Goal: Task Accomplishment & Management: Manage account settings

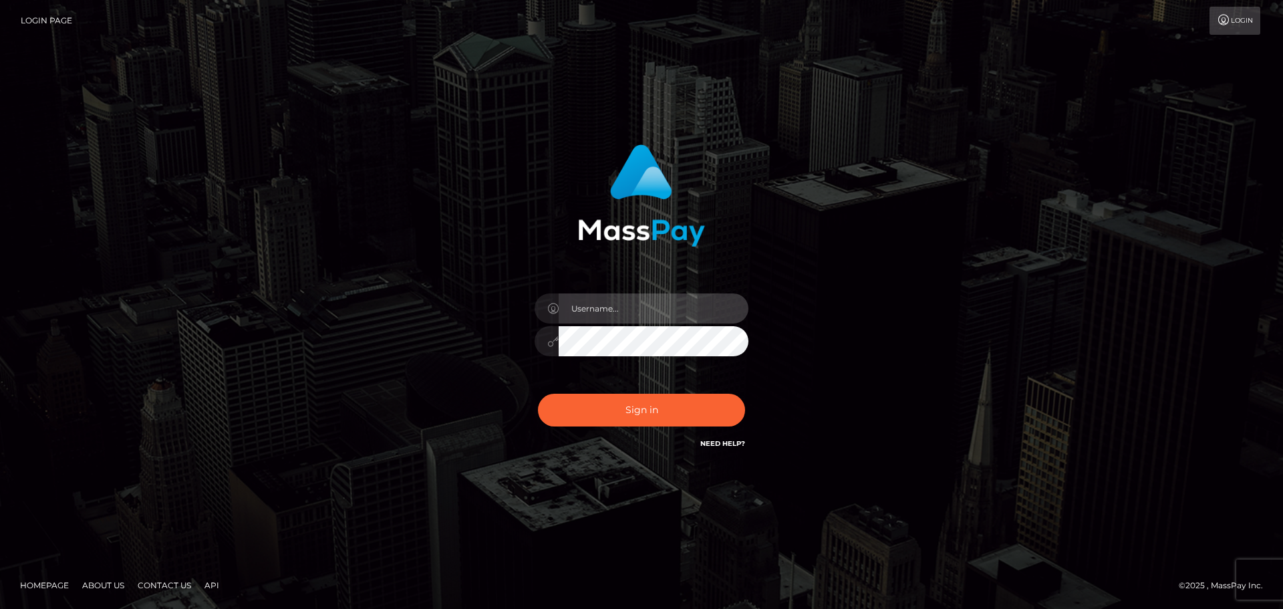
click at [656, 315] on input "text" at bounding box center [654, 308] width 190 height 30
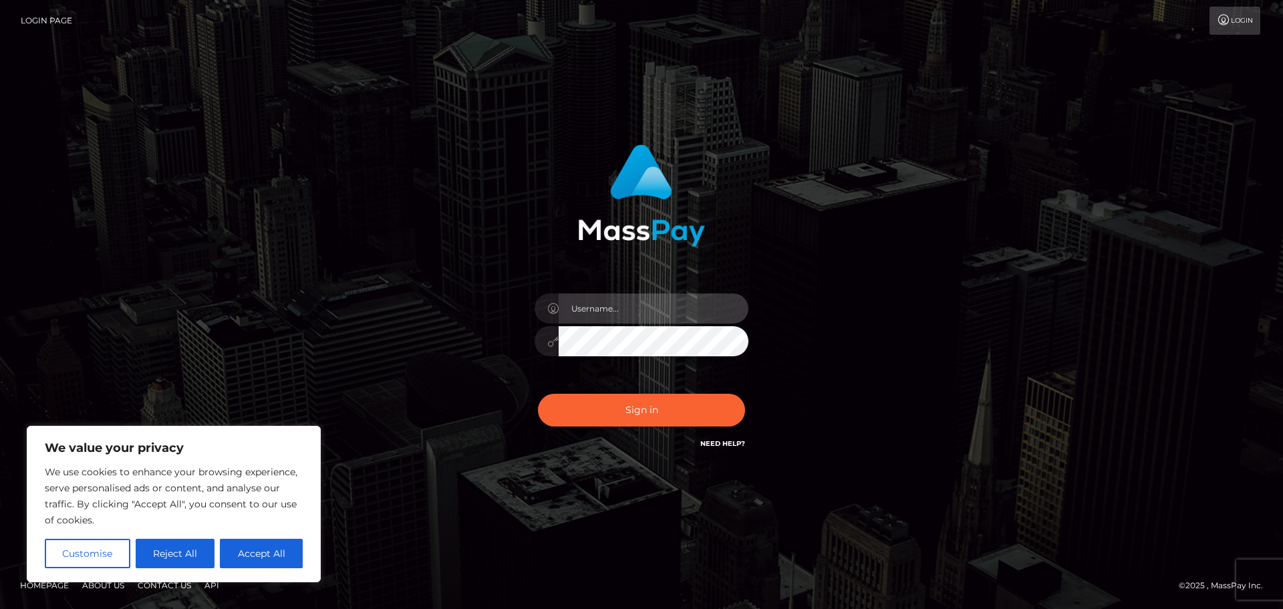
type input "hello.feetfinder"
click at [538, 394] on button "Sign in" at bounding box center [641, 410] width 207 height 33
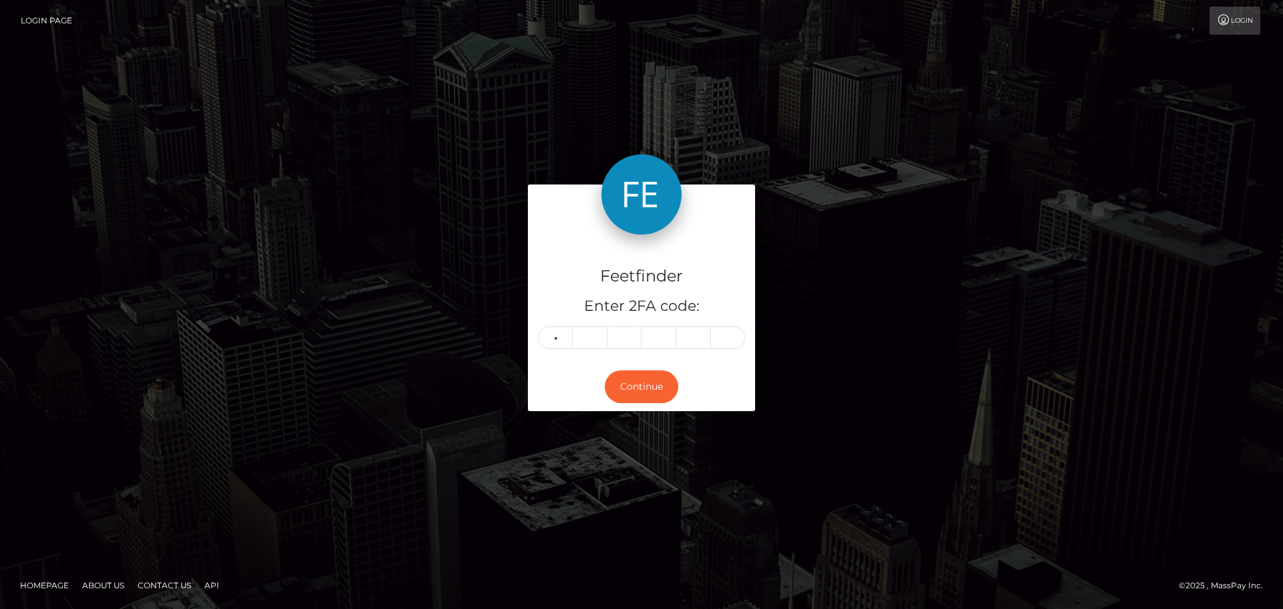
type input "0"
type input "1"
type input "8"
type input "6"
type input "0"
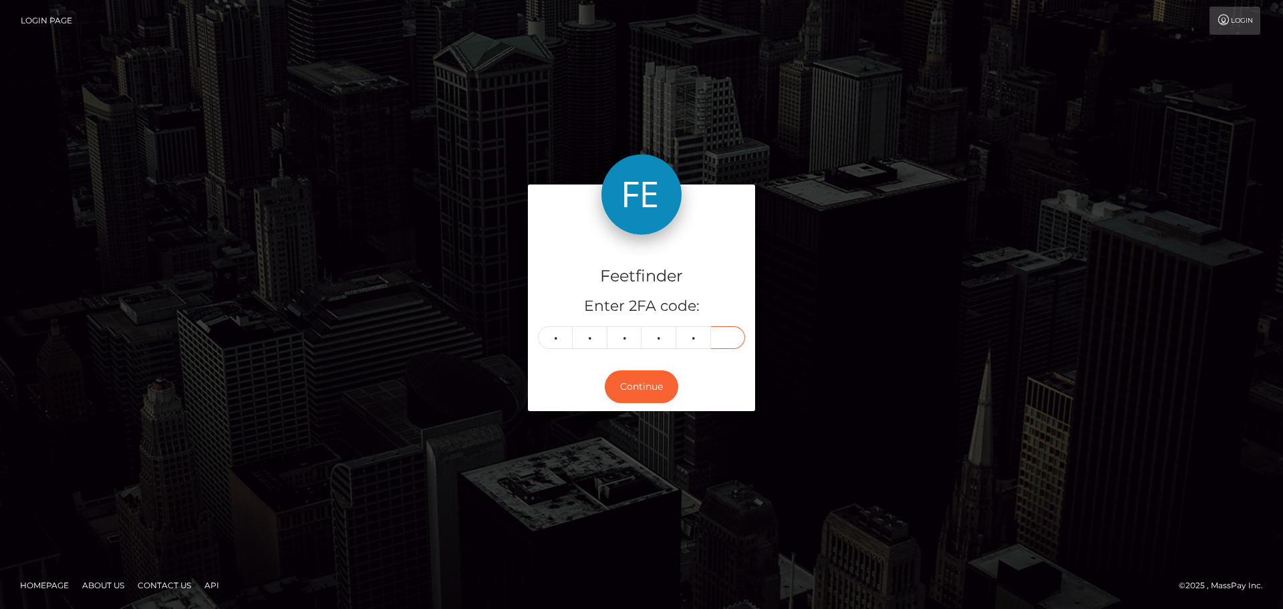
type input "1"
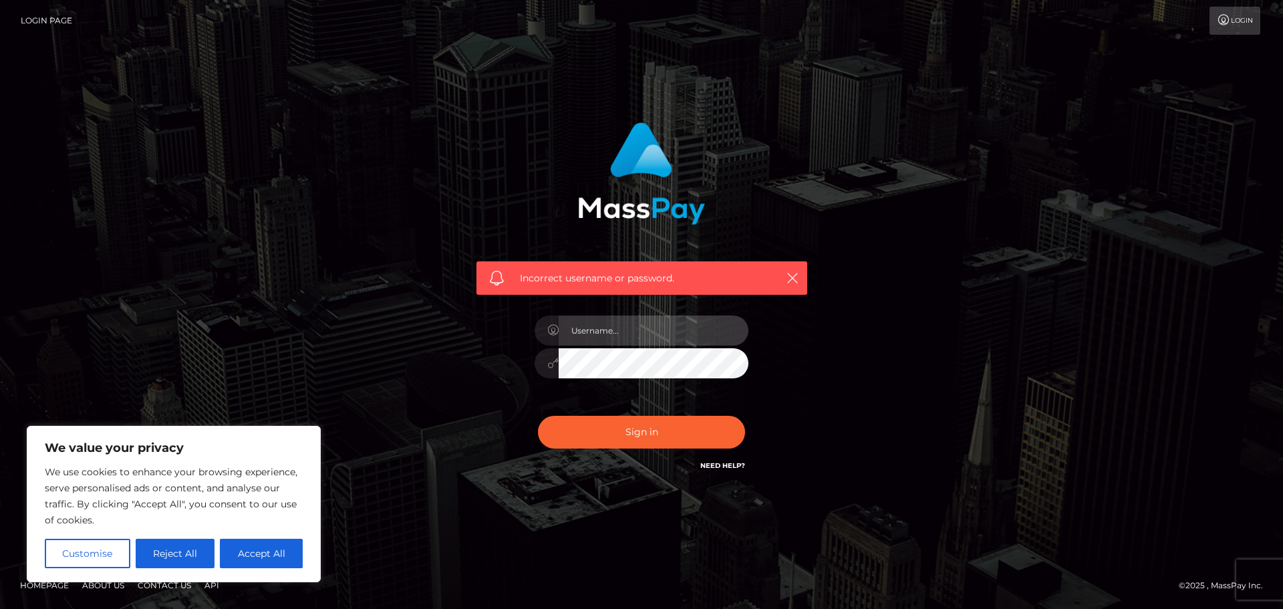
click at [645, 330] on input "text" at bounding box center [654, 330] width 190 height 30
type input "hello.feetfinder"
click at [538, 416] on button "Sign in" at bounding box center [641, 432] width 207 height 33
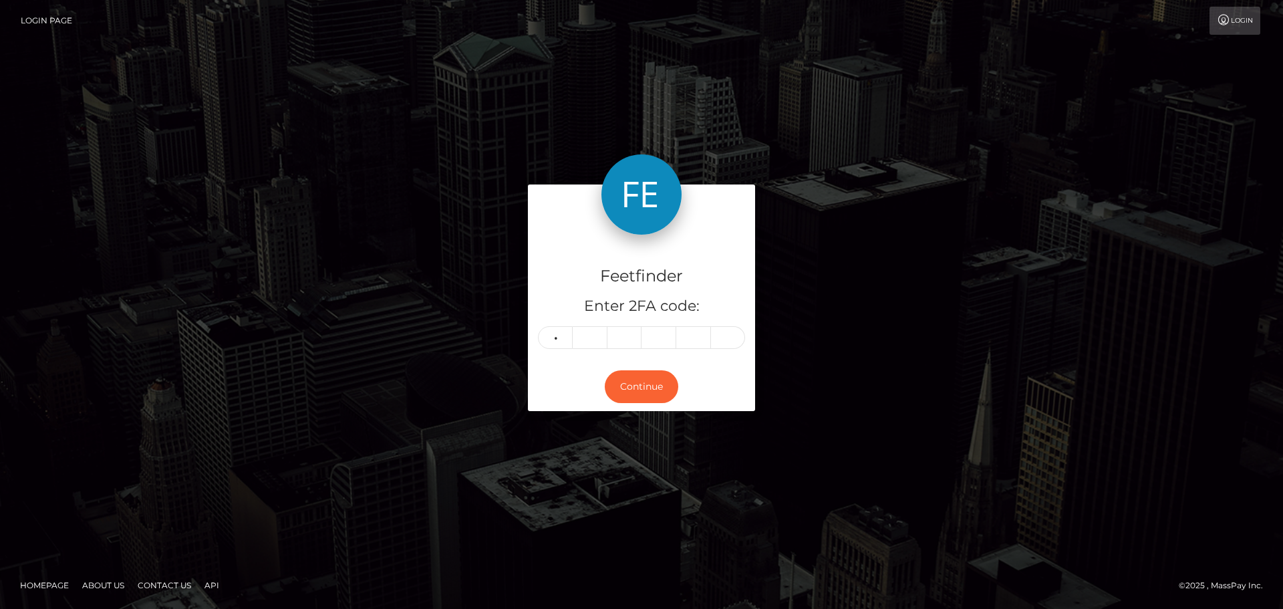
type input "0"
type input "1"
type input "8"
type input "6"
type input "0"
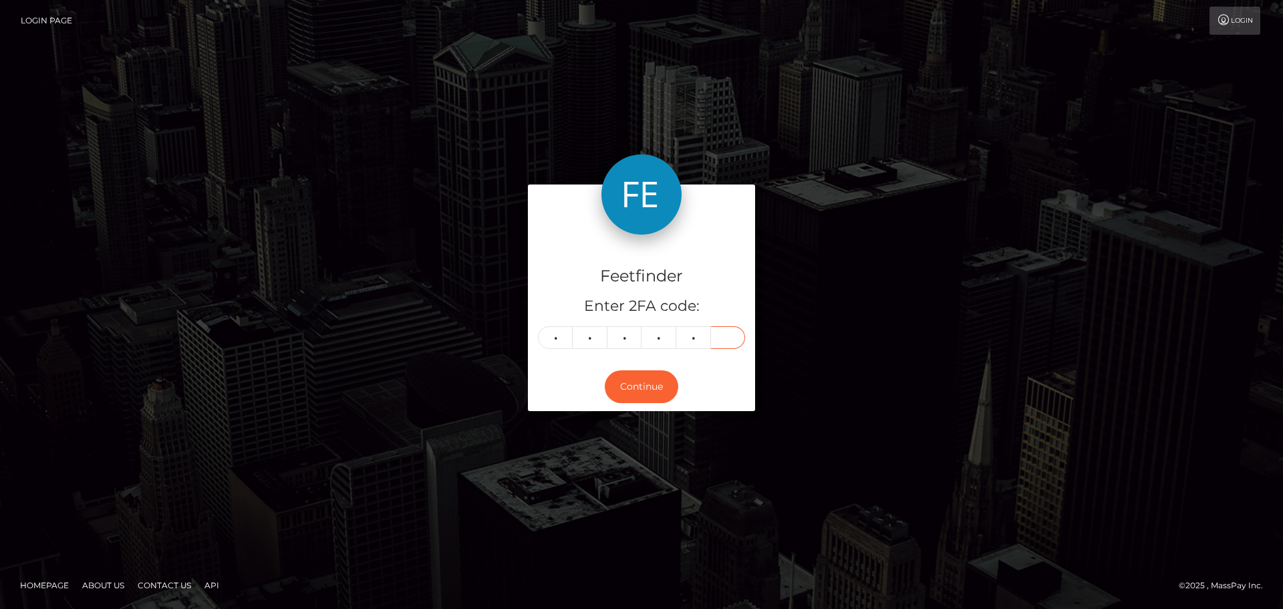
type input "9"
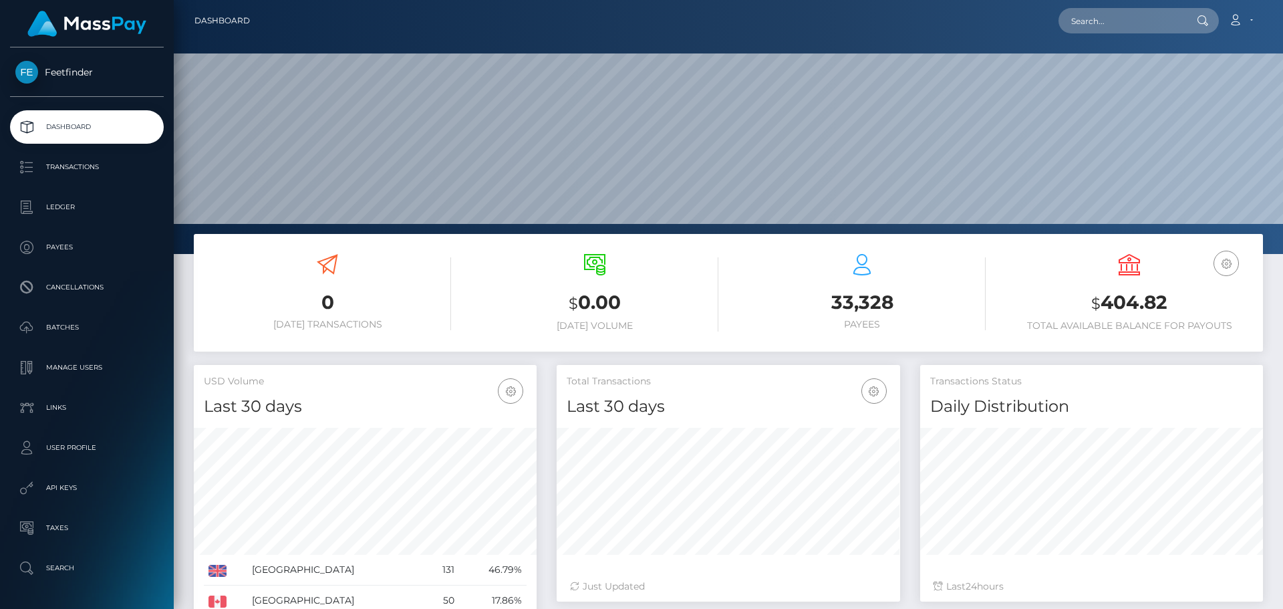
scroll to position [237, 343]
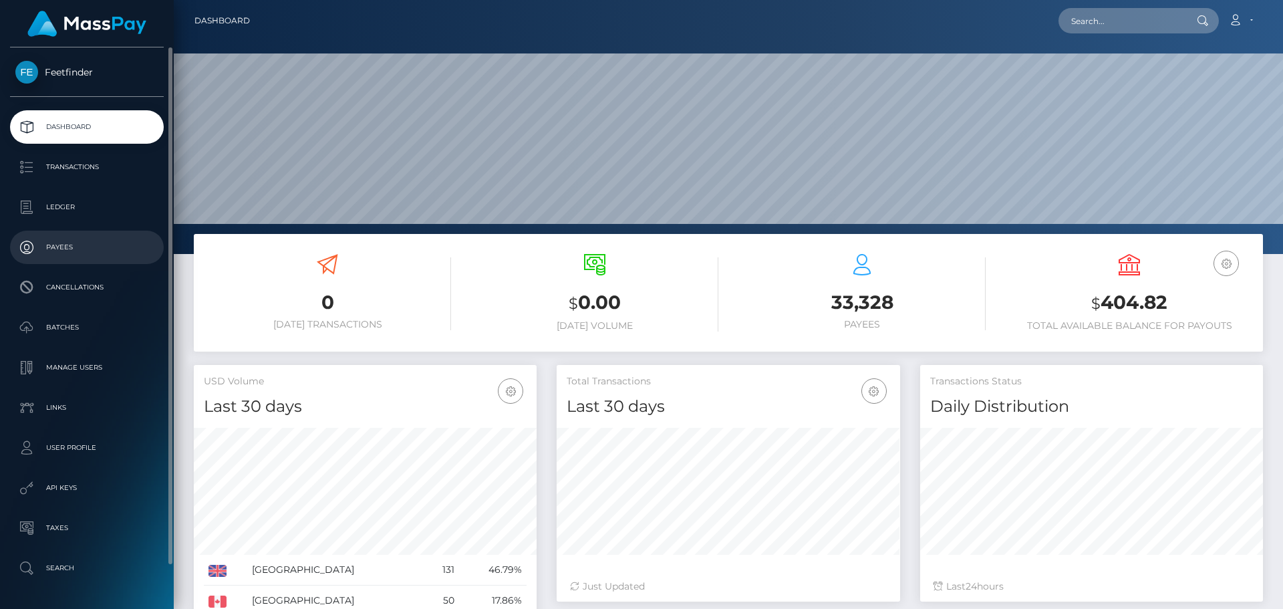
click at [80, 255] on p "Payees" at bounding box center [86, 247] width 143 height 20
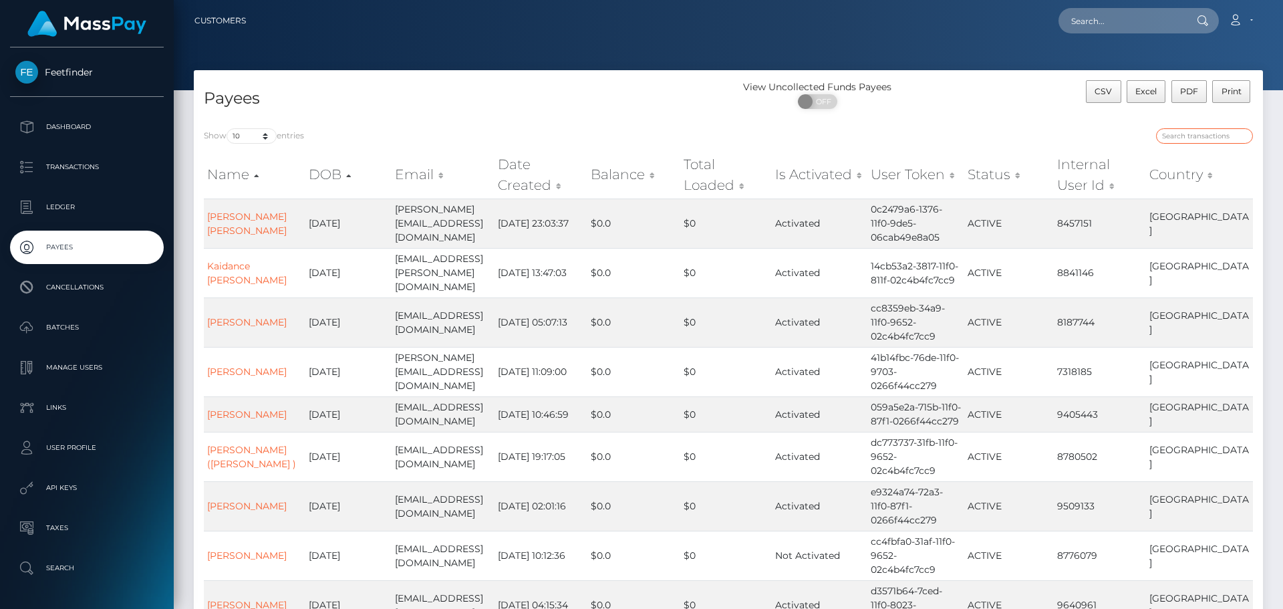
click at [1185, 140] on input "search" at bounding box center [1204, 135] width 97 height 15
paste input "bdfb7627-8cba-11f0-bd85-0694aced620b"
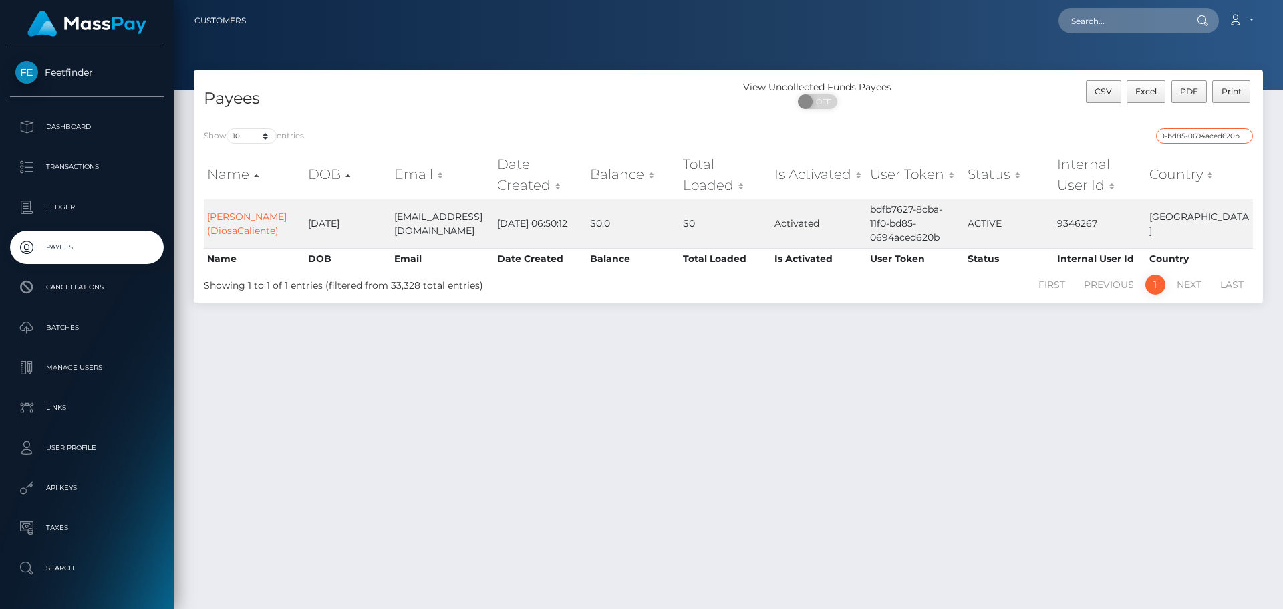
type input "bdfb7627-8cba-11f0-bd85-0694aced620b"
